Goal: Information Seeking & Learning: Learn about a topic

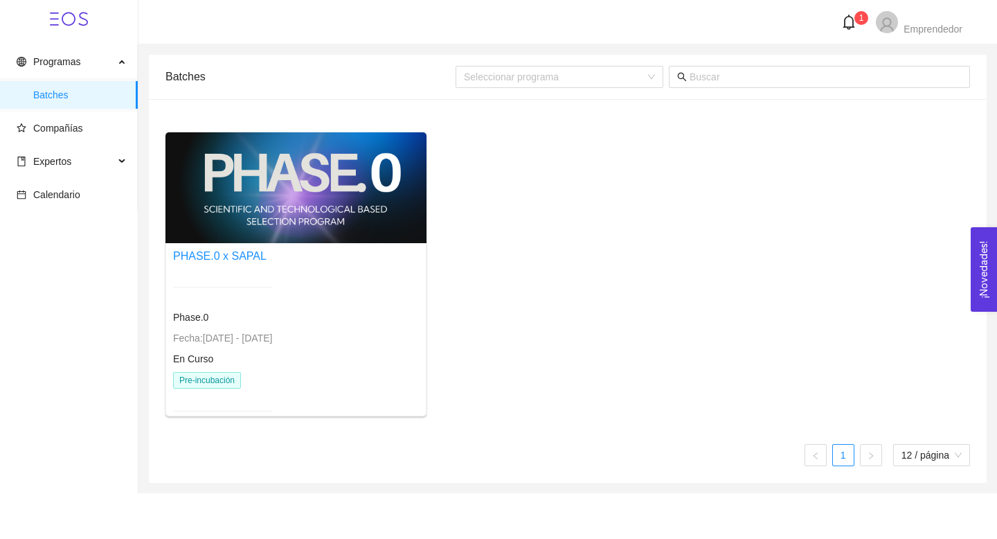
click at [236, 336] on span "Fecha: [DATE] - [DATE]" at bounding box center [222, 337] width 99 height 11
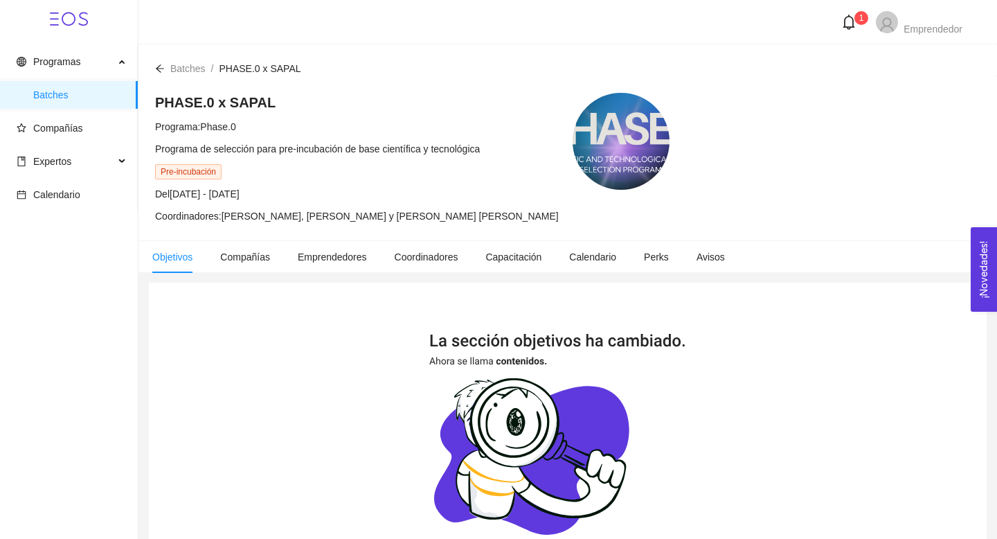
scroll to position [237, 0]
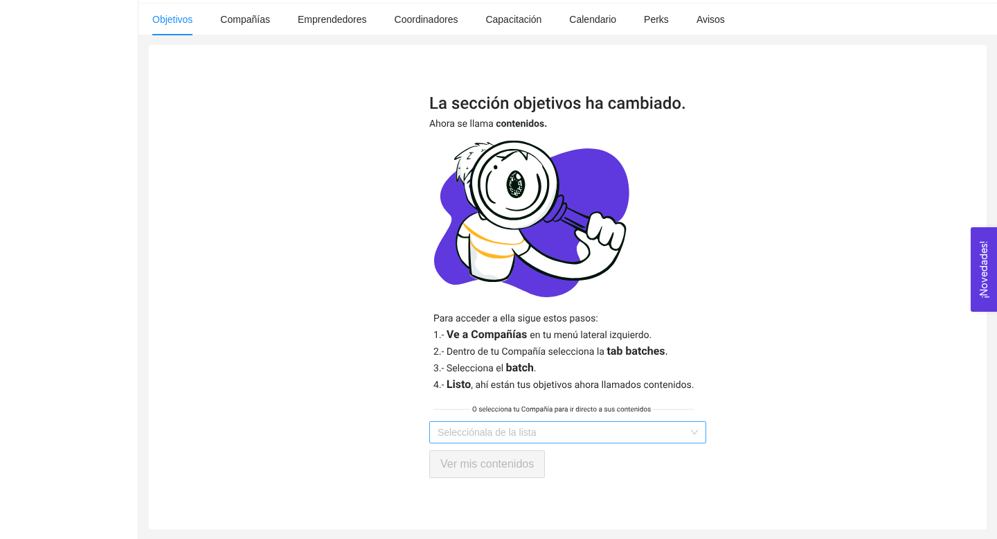
click at [531, 428] on input "search" at bounding box center [563, 432] width 251 height 21
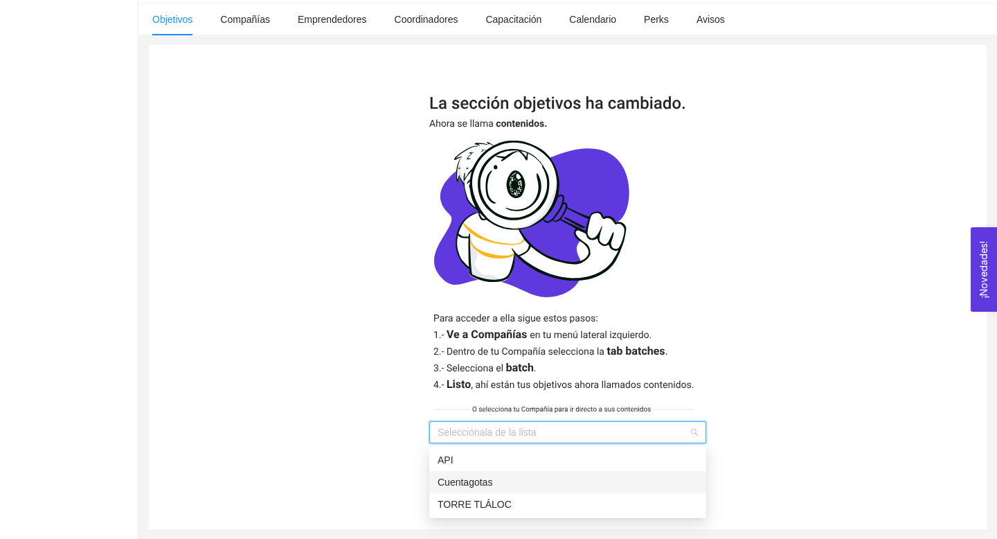
click at [494, 483] on div "Cuentagotas" at bounding box center [568, 481] width 260 height 15
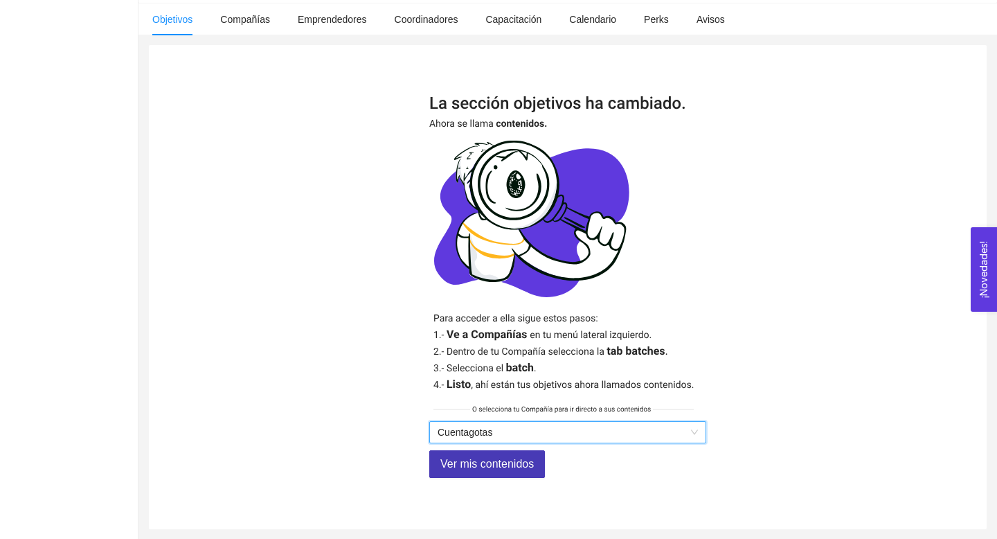
click at [485, 467] on span "Ver mis contenidos" at bounding box center [486, 463] width 93 height 17
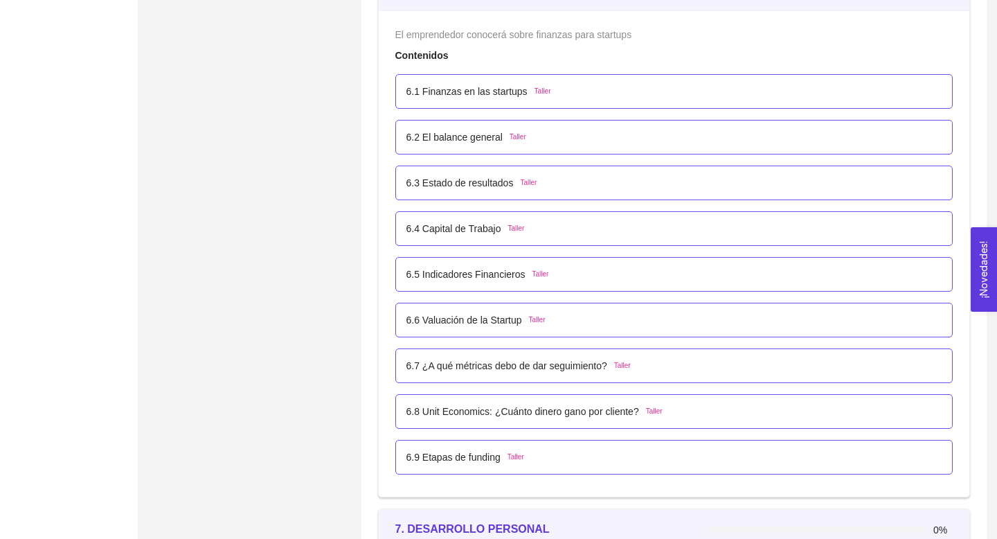
scroll to position [3247, 0]
click at [484, 275] on p "6.5 Indicadores Financieros" at bounding box center [465, 275] width 119 height 15
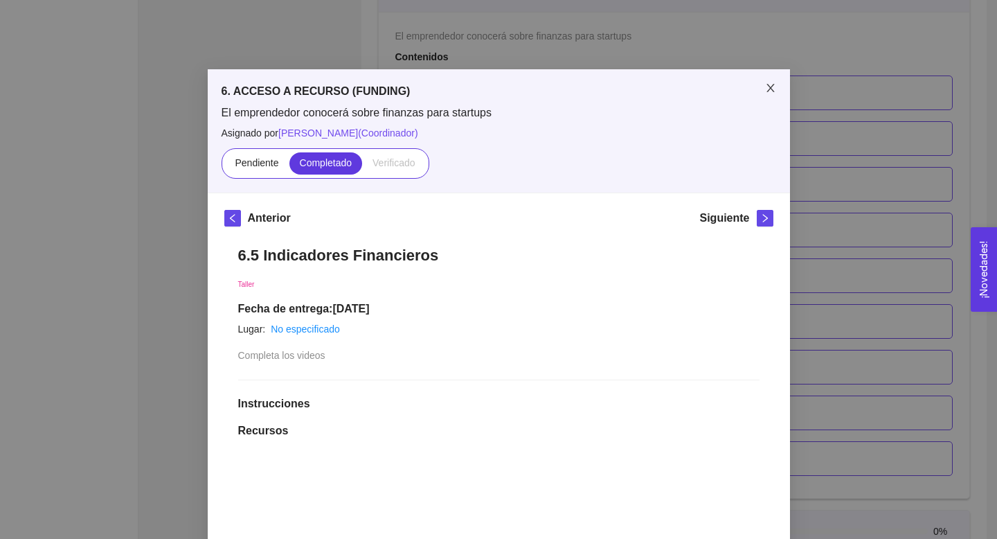
click at [770, 94] on span "Close" at bounding box center [770, 88] width 39 height 39
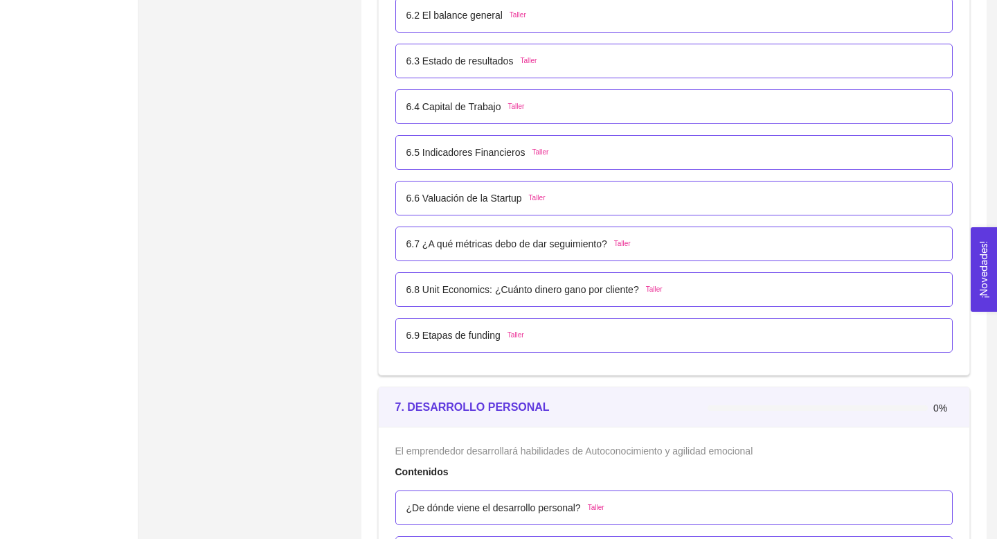
scroll to position [3442, 0]
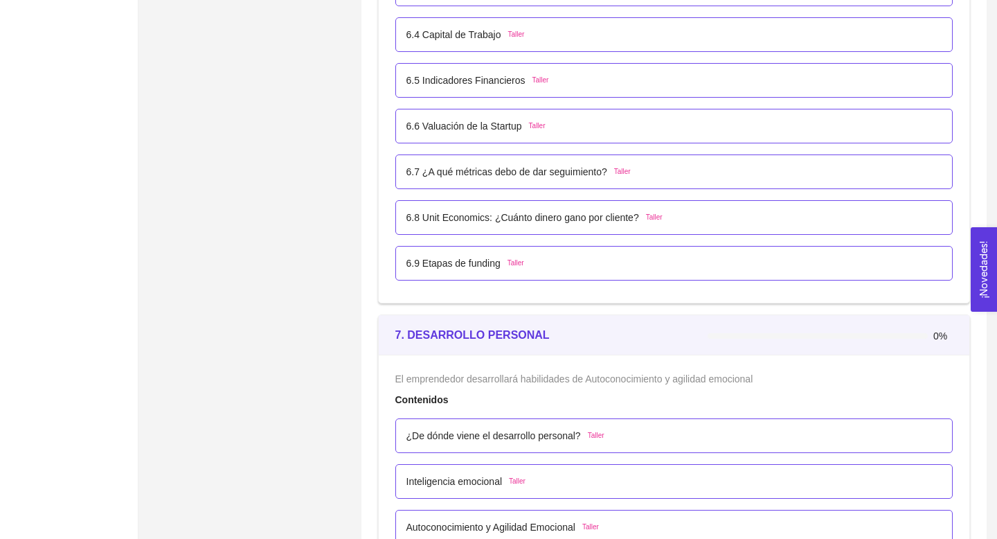
click at [546, 178] on p "6.7 ¿A qué métricas debo de dar seguimiento?" at bounding box center [506, 171] width 201 height 15
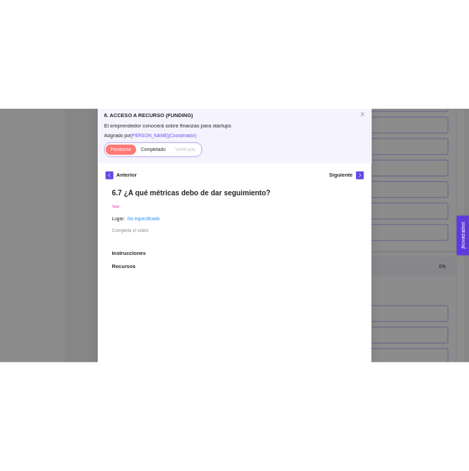
scroll to position [80, 0]
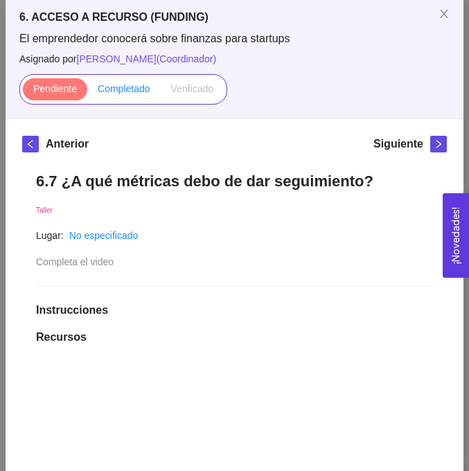
click at [114, 87] on span "Completado" at bounding box center [124, 88] width 53 height 11
click at [87, 92] on input "Completado" at bounding box center [87, 92] width 0 height 0
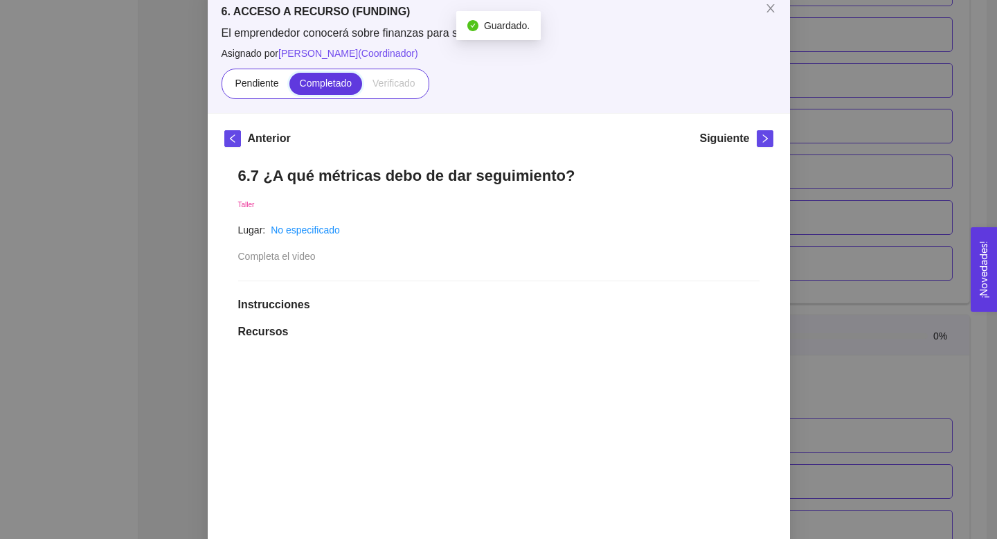
scroll to position [0, 0]
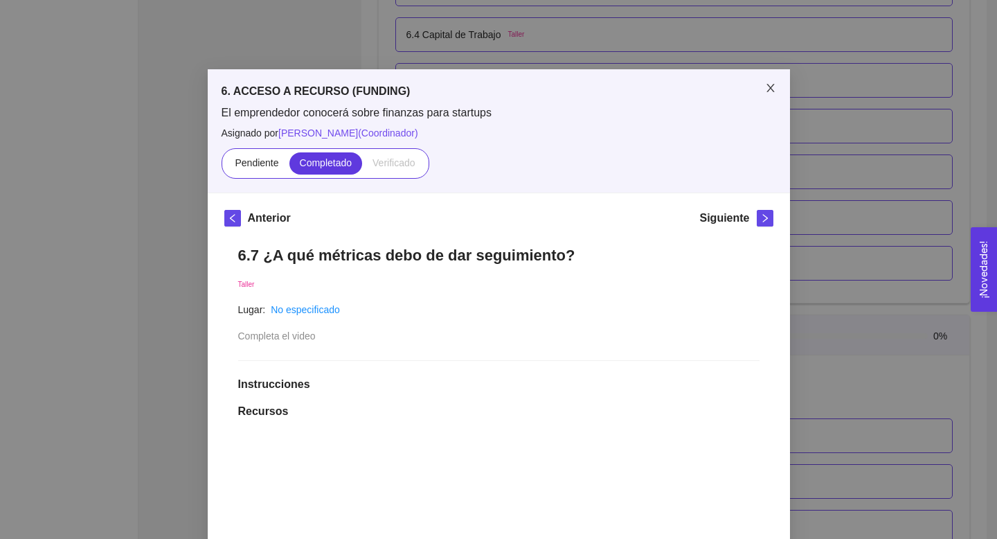
click at [769, 84] on icon "close" at bounding box center [770, 87] width 11 height 11
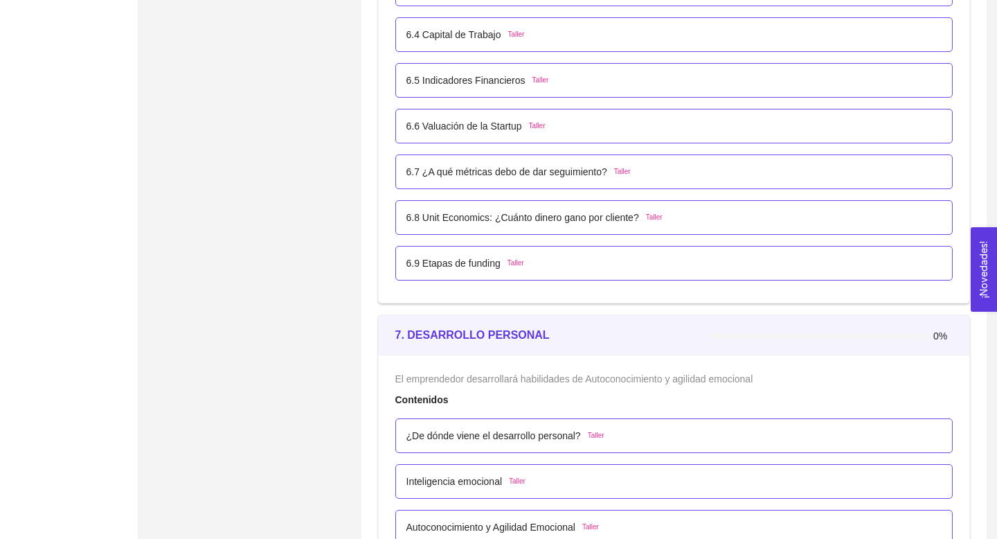
click at [546, 215] on p "6.8 Unit Economics: ¿Cuánto dinero gano por cliente?" at bounding box center [522, 217] width 233 height 15
